Goal: Information Seeking & Learning: Check status

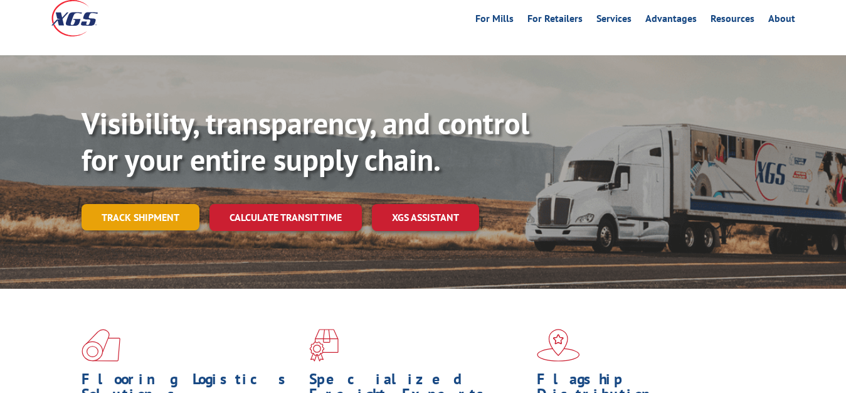
scroll to position [64, 0]
click at [97, 204] on link "Track shipment" at bounding box center [141, 217] width 118 height 26
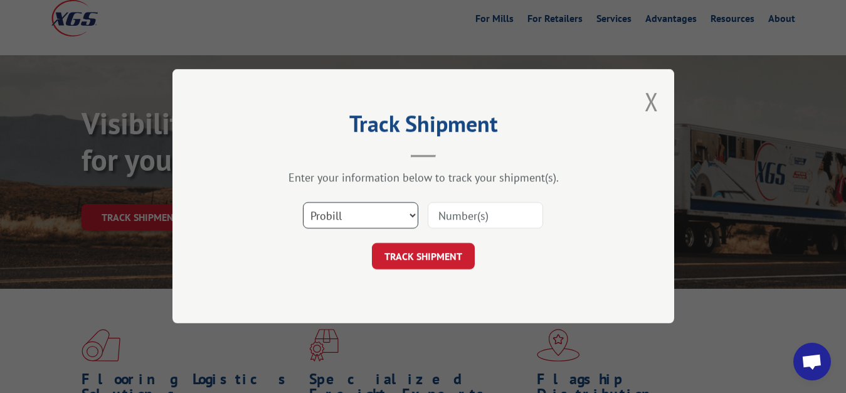
select select "bol"
click option "BOL" at bounding box center [0, 0] width 0 height 0
click at [516, 212] on input at bounding box center [485, 216] width 115 height 26
type input "6014631"
click button "TRACK SHIPMENT" at bounding box center [423, 256] width 103 height 26
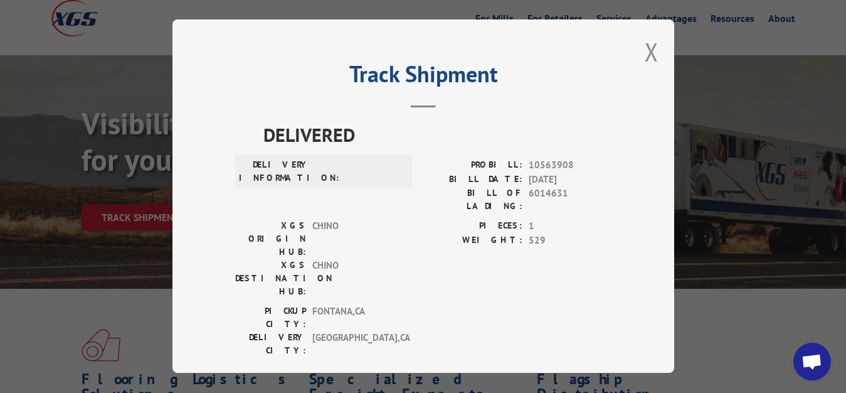
click at [659, 48] on div "Track Shipment DELIVERED DELIVERY INFORMATION: PROBILL: 10563908 BILL DATE: [DA…" at bounding box center [424, 195] width 502 height 353
click at [651, 53] on button "Close modal" at bounding box center [652, 51] width 14 height 33
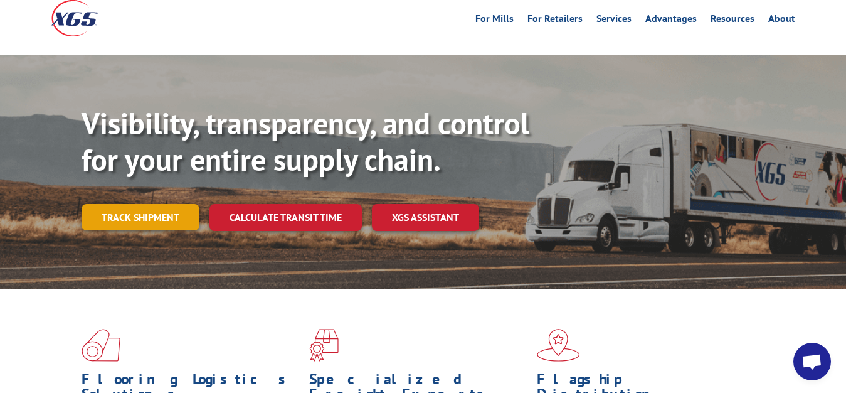
click at [154, 204] on link "Track shipment" at bounding box center [141, 217] width 118 height 26
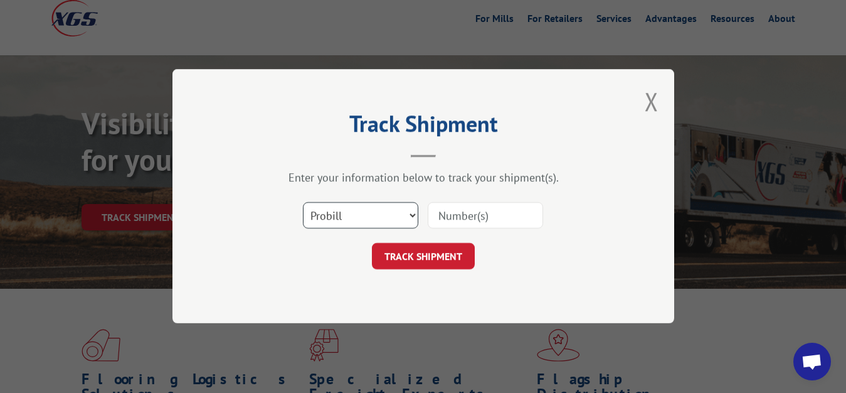
click at [303, 203] on select "Select category... Probill BOL PO" at bounding box center [360, 216] width 115 height 26
select select "bol"
click option "BOL" at bounding box center [0, 0] width 0 height 0
drag, startPoint x: 459, startPoint y: 213, endPoint x: 471, endPoint y: 170, distance: 44.1
click at [459, 205] on input at bounding box center [485, 216] width 115 height 26
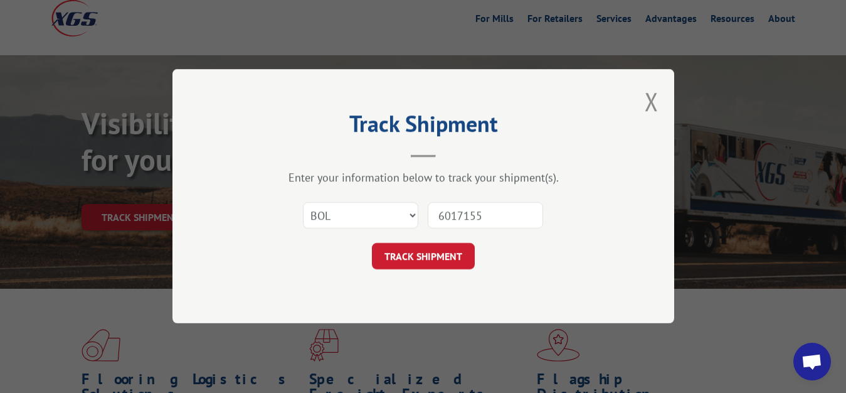
type input "6017155"
click button "TRACK SHIPMENT" at bounding box center [423, 256] width 103 height 26
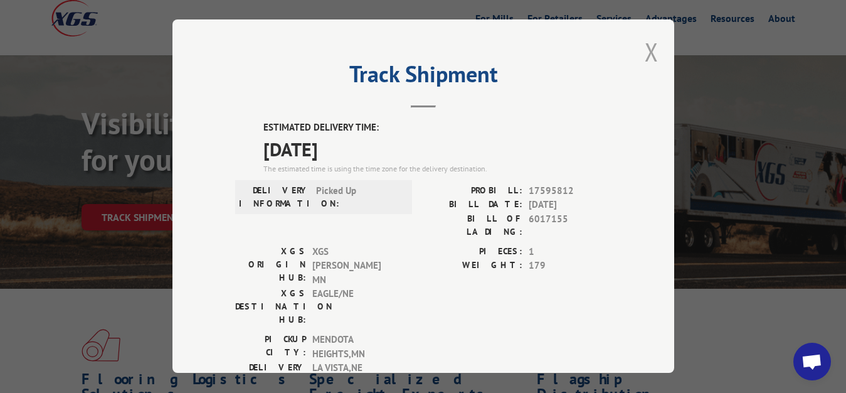
click at [645, 48] on button "Close modal" at bounding box center [652, 51] width 14 height 33
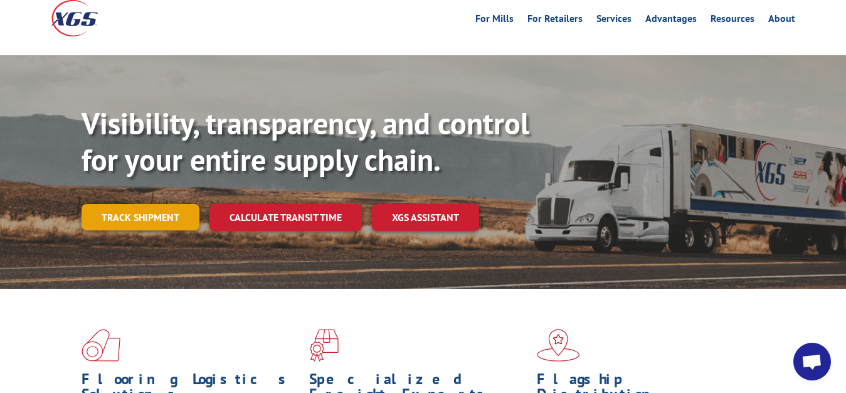
click at [173, 204] on link "Track shipment" at bounding box center [141, 217] width 118 height 26
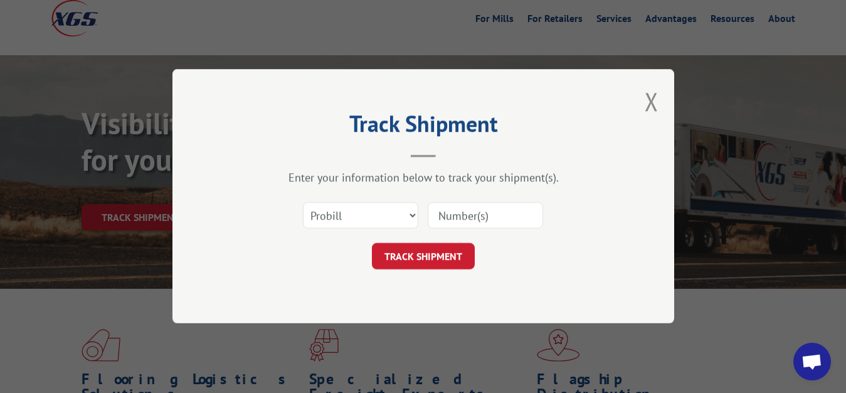
scroll to position [0, 0]
click at [360, 200] on div "Select category... Probill BOL PO" at bounding box center [423, 215] width 376 height 41
click at [303, 203] on select "Select category... Probill BOL PO" at bounding box center [360, 216] width 115 height 26
select select "bol"
click option "BOL" at bounding box center [0, 0] width 0 height 0
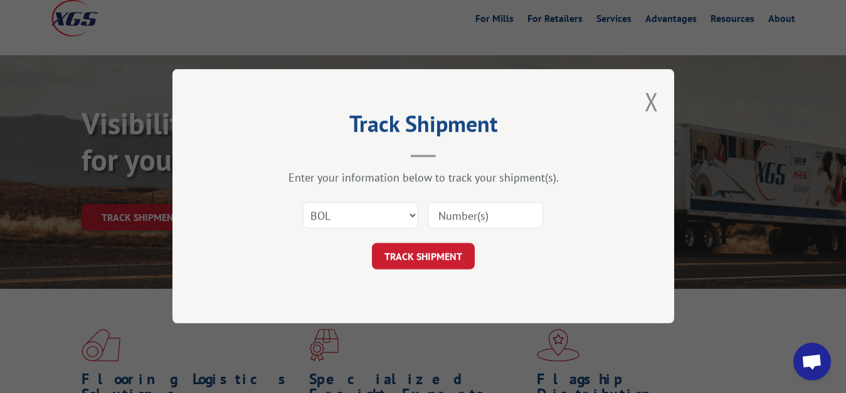
click at [479, 210] on input at bounding box center [485, 216] width 115 height 26
type input "6017248"
click button "TRACK SHIPMENT" at bounding box center [423, 256] width 103 height 26
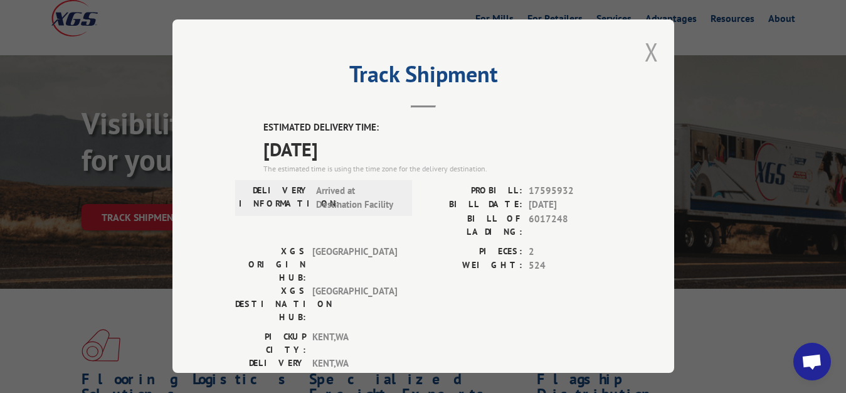
click at [645, 46] on button "Close modal" at bounding box center [652, 51] width 14 height 33
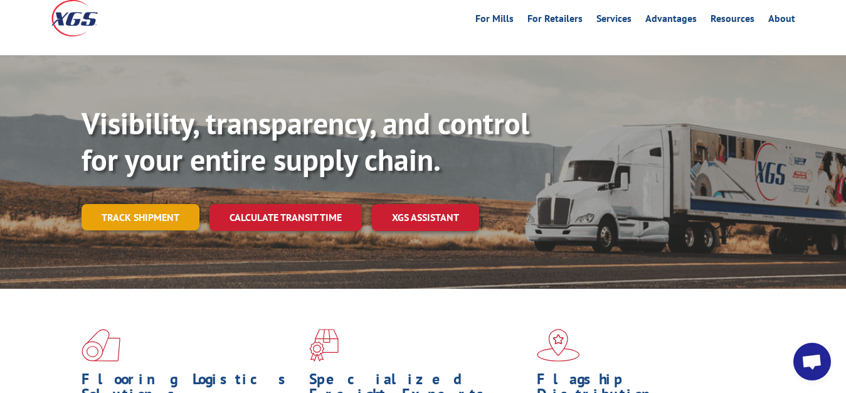
click at [138, 204] on link "Track shipment" at bounding box center [141, 217] width 118 height 26
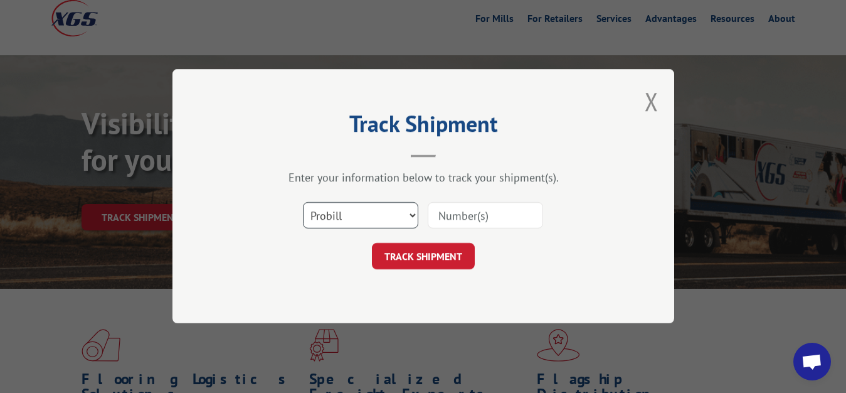
click at [303, 203] on select "Select category... Probill BOL PO" at bounding box center [360, 216] width 115 height 26
select select "bol"
click option "BOL" at bounding box center [0, 0] width 0 height 0
click at [441, 225] on input at bounding box center [485, 216] width 115 height 26
click at [469, 212] on input at bounding box center [485, 216] width 115 height 26
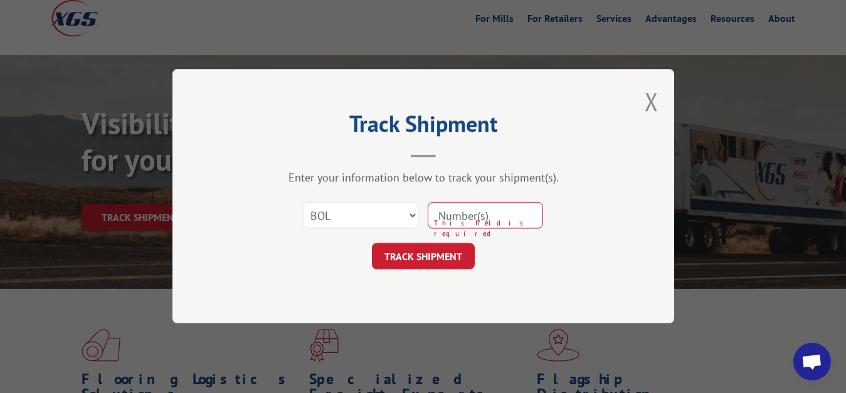
click at [463, 122] on h2 "Track Shipment" at bounding box center [423, 127] width 376 height 24
click at [518, 209] on input at bounding box center [485, 216] width 115 height 26
type input "6017394"
click button "TRACK SHIPMENT" at bounding box center [423, 256] width 103 height 26
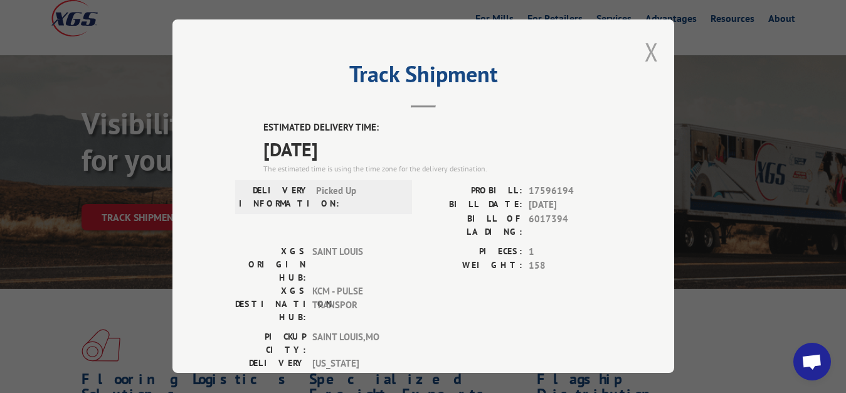
click at [645, 45] on button "Close modal" at bounding box center [652, 51] width 14 height 33
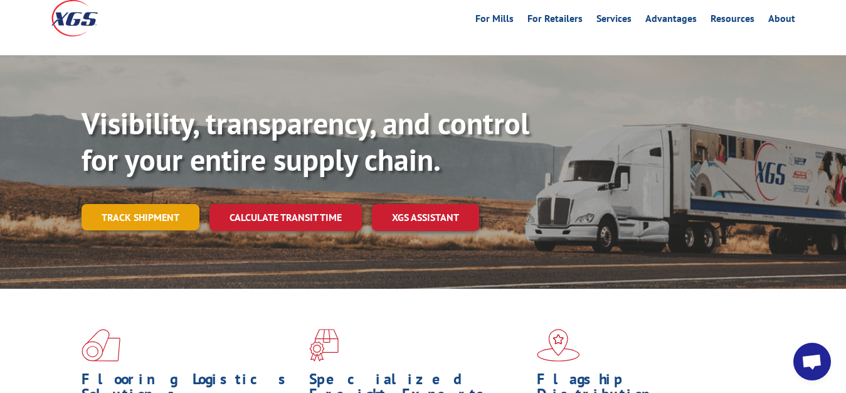
click at [146, 204] on link "Track shipment" at bounding box center [141, 217] width 118 height 26
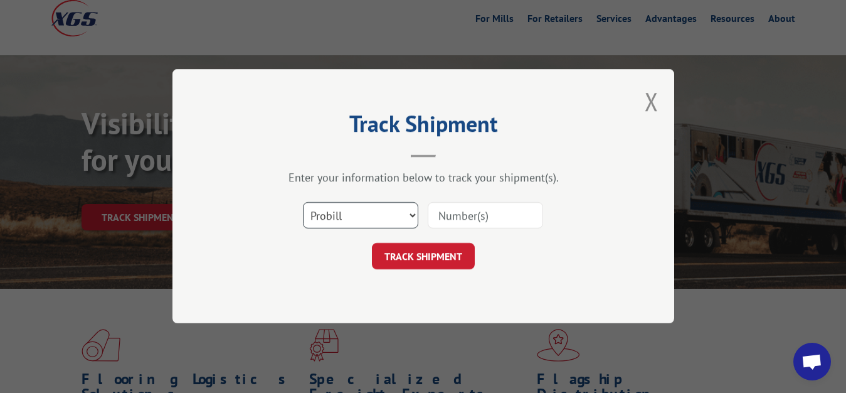
click at [303, 203] on select "Select category... Probill BOL PO" at bounding box center [360, 216] width 115 height 26
select select "bol"
click option "BOL" at bounding box center [0, 0] width 0 height 0
drag, startPoint x: 472, startPoint y: 218, endPoint x: 525, endPoint y: 131, distance: 101.4
click at [488, 203] on input at bounding box center [485, 216] width 115 height 26
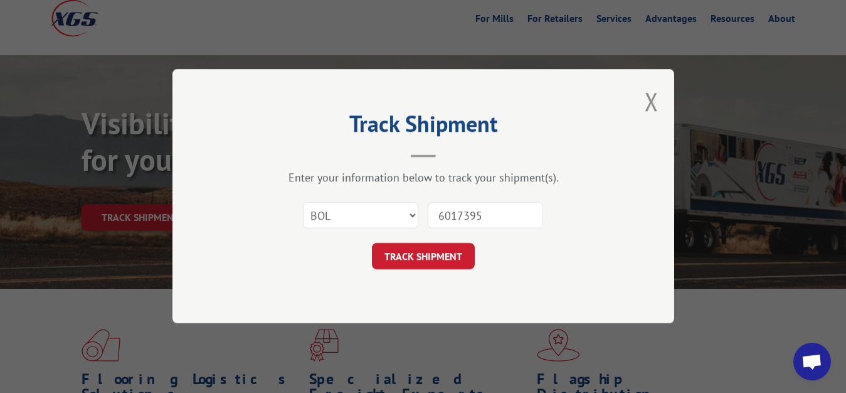
type input "6017395"
click button "TRACK SHIPMENT" at bounding box center [423, 256] width 103 height 26
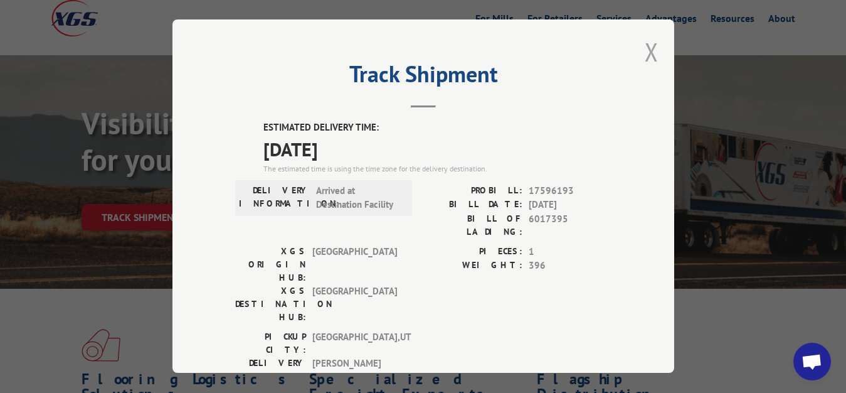
click at [645, 47] on button "Close modal" at bounding box center [652, 51] width 14 height 33
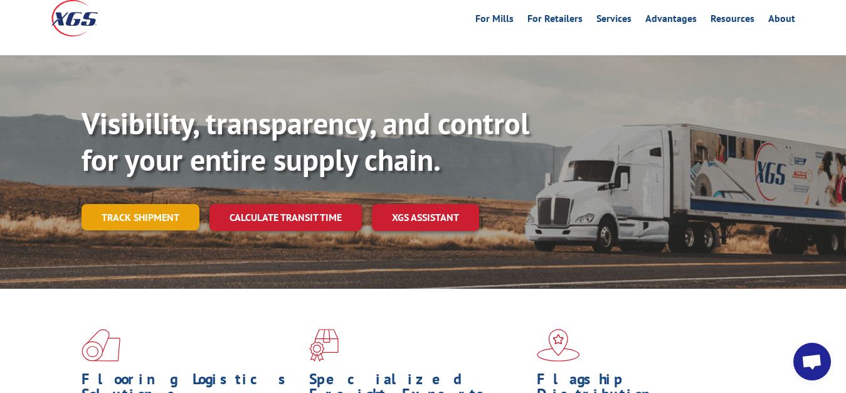
click at [136, 204] on link "Track shipment" at bounding box center [141, 217] width 118 height 26
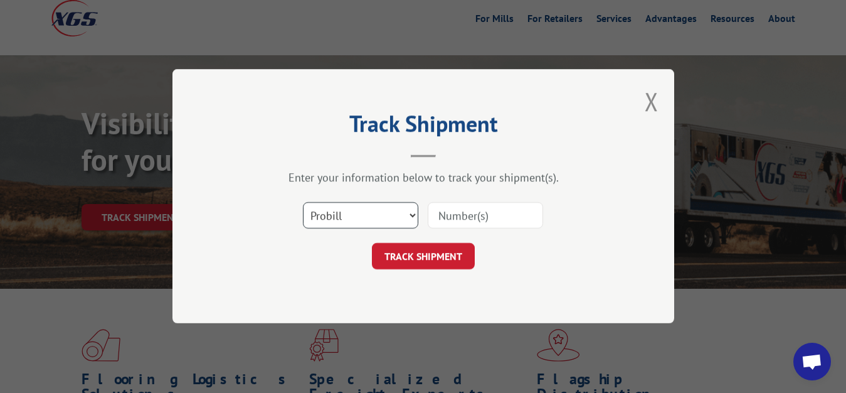
click at [303, 203] on select "Select category... Probill BOL PO" at bounding box center [360, 216] width 115 height 26
select select "bol"
click option "BOL" at bounding box center [0, 0] width 0 height 0
click at [464, 218] on input at bounding box center [485, 216] width 115 height 26
type input "6017393"
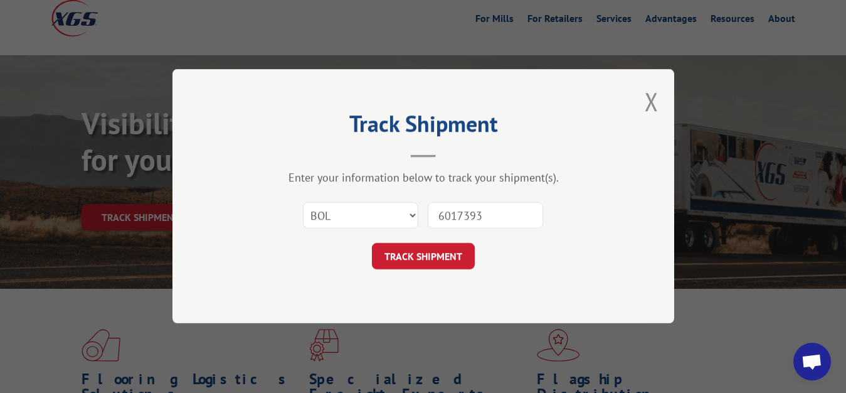
click button "TRACK SHIPMENT" at bounding box center [423, 256] width 103 height 26
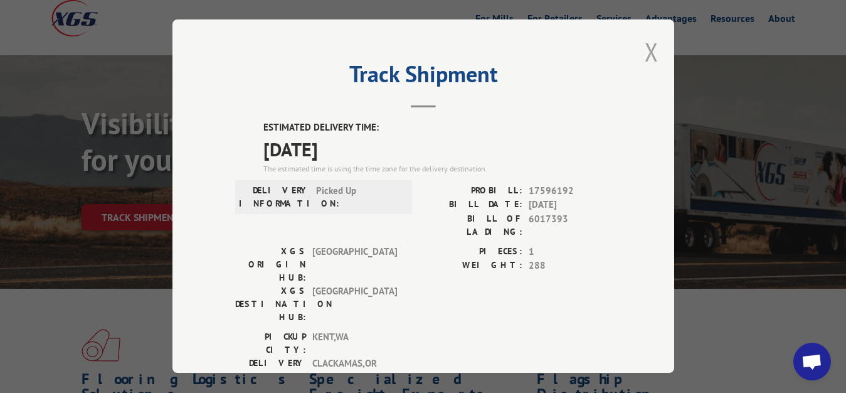
click at [645, 47] on button "Close modal" at bounding box center [652, 51] width 14 height 33
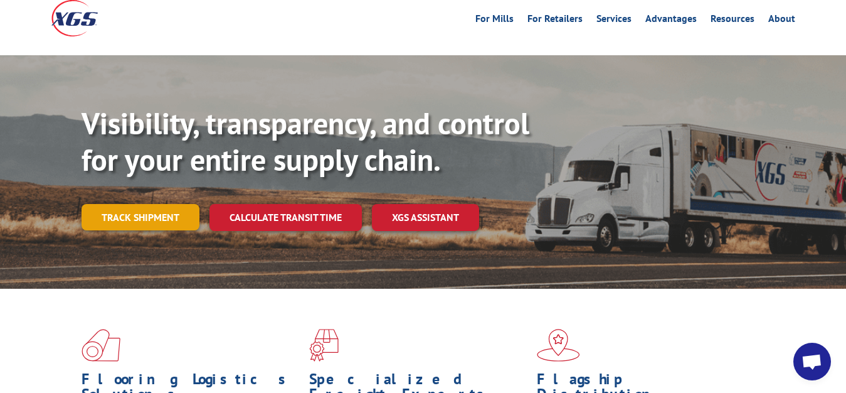
click at [152, 204] on link "Track shipment" at bounding box center [141, 217] width 118 height 26
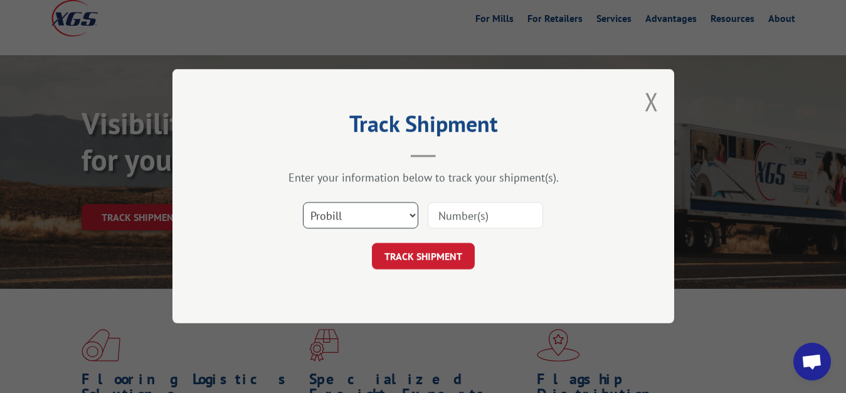
click at [303, 203] on select "Select category... Probill BOL PO" at bounding box center [360, 216] width 115 height 26
select select "bol"
click option "BOL" at bounding box center [0, 0] width 0 height 0
click at [462, 207] on input at bounding box center [485, 216] width 115 height 26
type input "6017925"
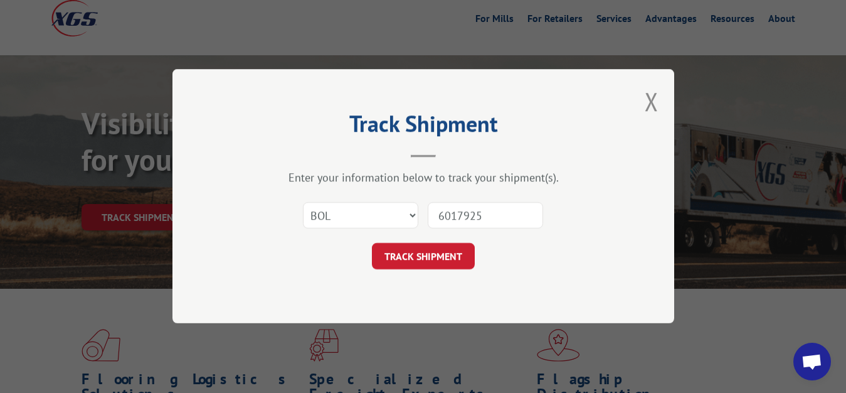
click button "TRACK SHIPMENT" at bounding box center [423, 256] width 103 height 26
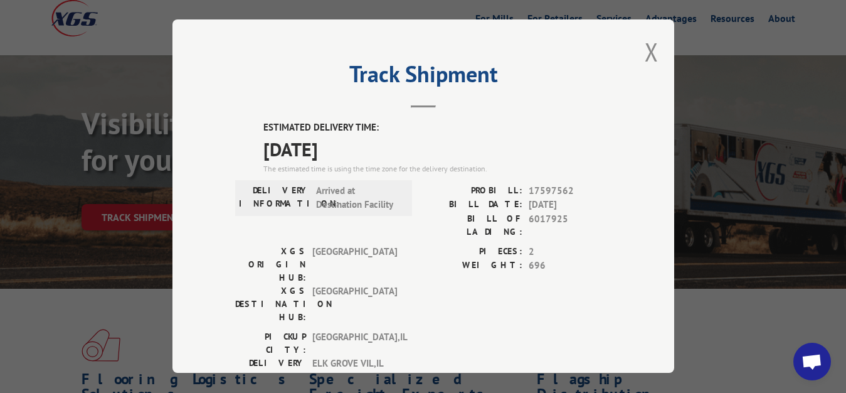
drag, startPoint x: 640, startPoint y: 51, endPoint x: 598, endPoint y: 87, distance: 55.2
click at [645, 54] on button "Close modal" at bounding box center [652, 51] width 14 height 33
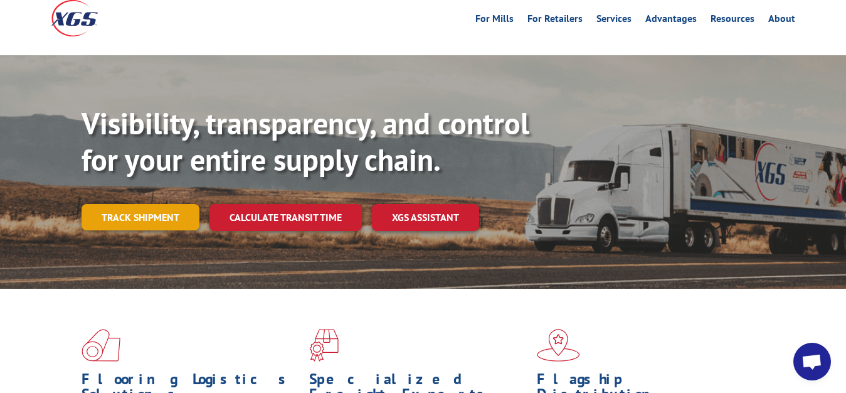
click at [138, 204] on link "Track shipment" at bounding box center [141, 217] width 118 height 26
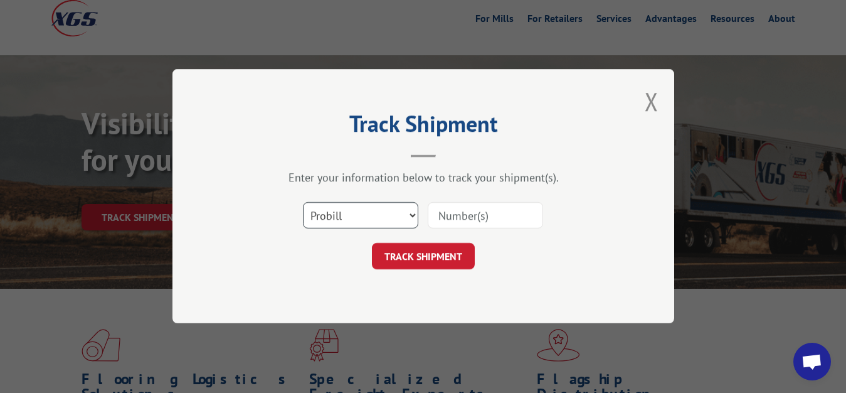
select select "bol"
click option "BOL" at bounding box center [0, 0] width 0 height 0
drag, startPoint x: 498, startPoint y: 211, endPoint x: 524, endPoint y: 142, distance: 73.7
click at [499, 208] on input at bounding box center [485, 216] width 115 height 26
type input "6017824"
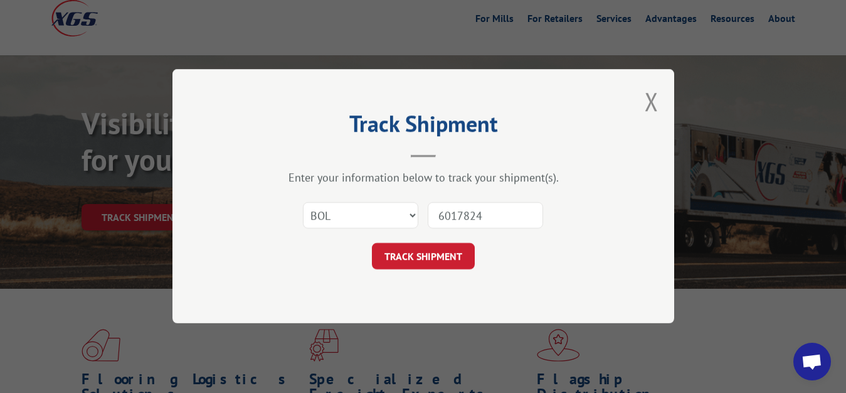
click button "TRACK SHIPMENT" at bounding box center [423, 256] width 103 height 26
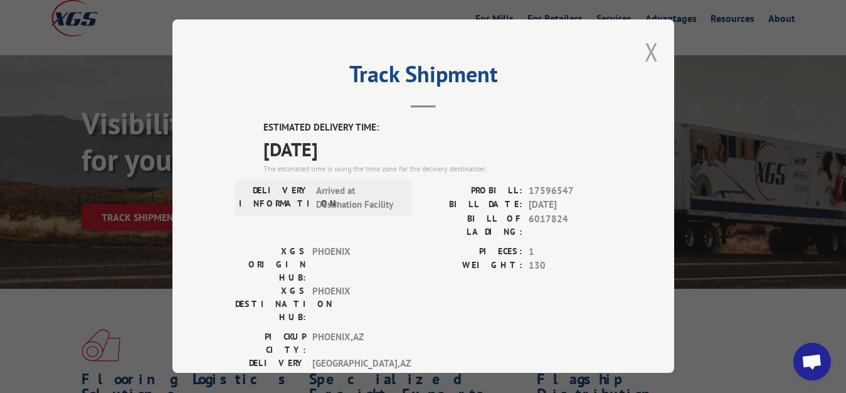
click at [645, 54] on button "Close modal" at bounding box center [652, 51] width 14 height 33
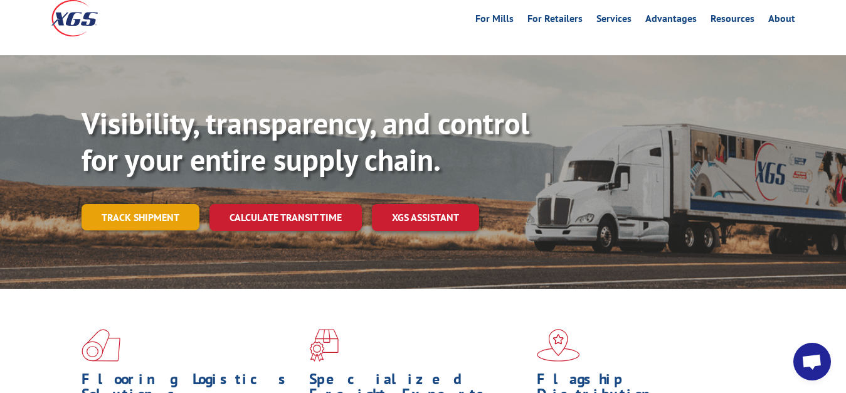
click at [110, 204] on link "Track shipment" at bounding box center [141, 217] width 118 height 26
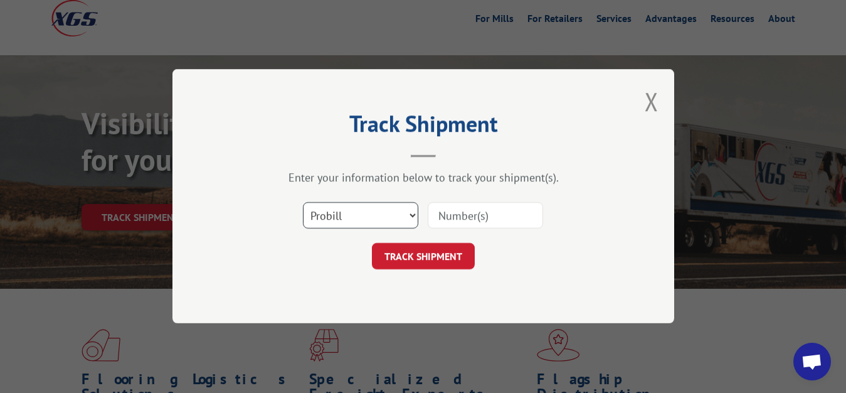
click at [303, 203] on select "Select category... Probill BOL PO" at bounding box center [360, 216] width 115 height 26
select select "bol"
click option "BOL" at bounding box center [0, 0] width 0 height 0
click at [443, 206] on input at bounding box center [485, 216] width 115 height 26
type input "6017783"
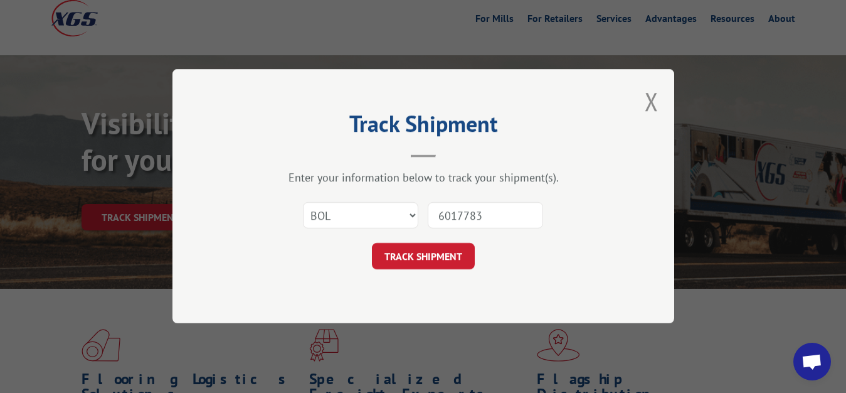
click button "TRACK SHIPMENT" at bounding box center [423, 256] width 103 height 26
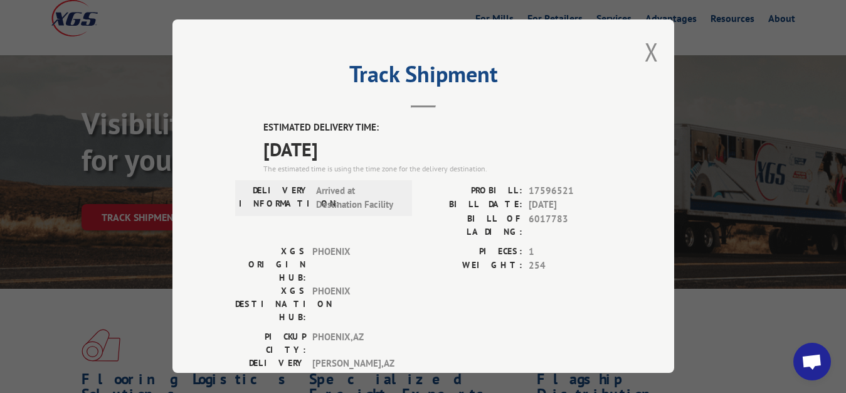
click at [633, 45] on div "Track Shipment ESTIMATED DELIVERY TIME: [DATE] The estimated time is using the …" at bounding box center [424, 195] width 502 height 353
click at [645, 53] on button "Close modal" at bounding box center [652, 51] width 14 height 33
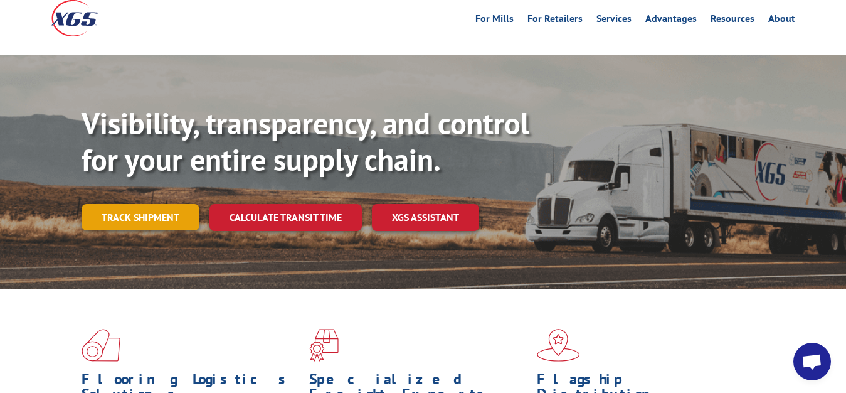
click at [125, 204] on link "Track shipment" at bounding box center [141, 217] width 118 height 26
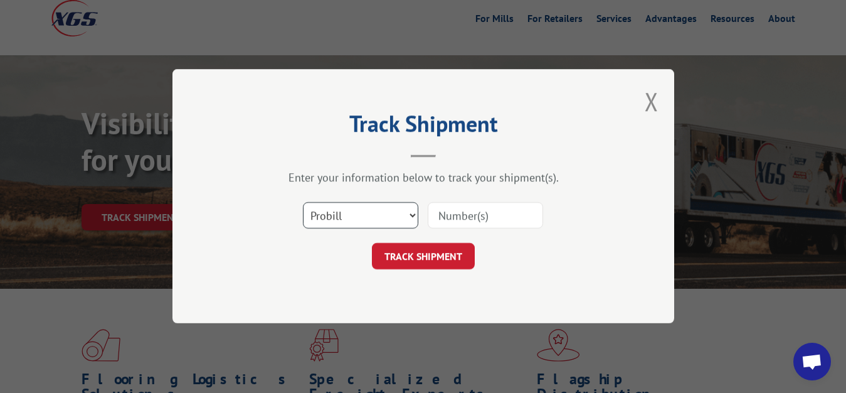
click at [303, 203] on select "Select category... Probill BOL PO" at bounding box center [360, 216] width 115 height 26
select select "bol"
click option "BOL" at bounding box center [0, 0] width 0 height 0
click at [450, 213] on input at bounding box center [485, 216] width 115 height 26
